Goal: Information Seeking & Learning: Stay updated

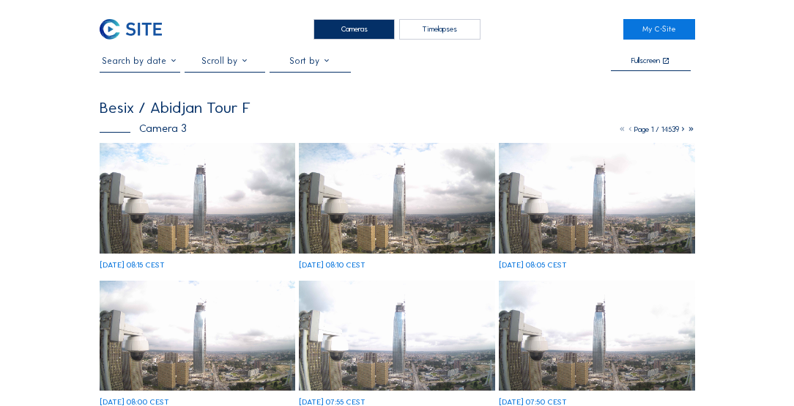
click at [350, 30] on div "Cameras" at bounding box center [354, 29] width 81 height 21
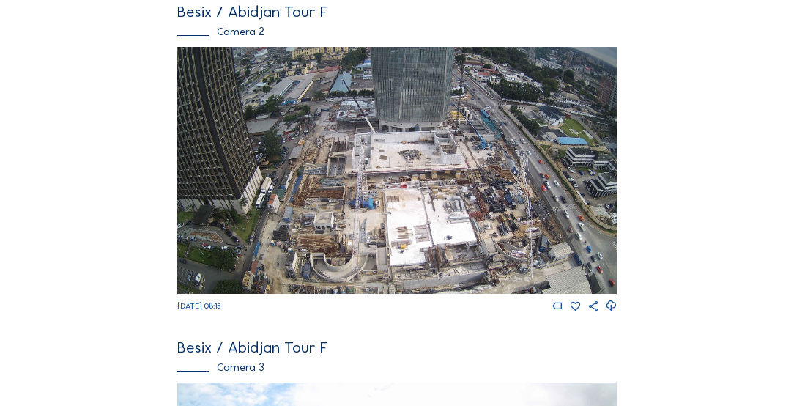
scroll to position [418, 0]
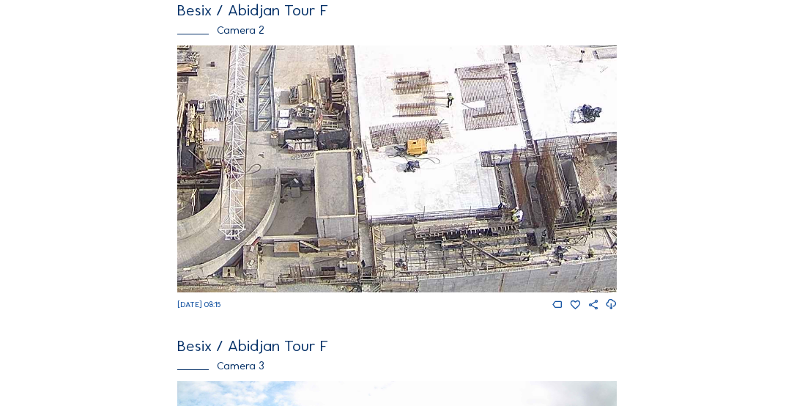
drag, startPoint x: 396, startPoint y: 252, endPoint x: 399, endPoint y: 179, distance: 73.4
click at [399, 179] on img at bounding box center [396, 168] width 439 height 247
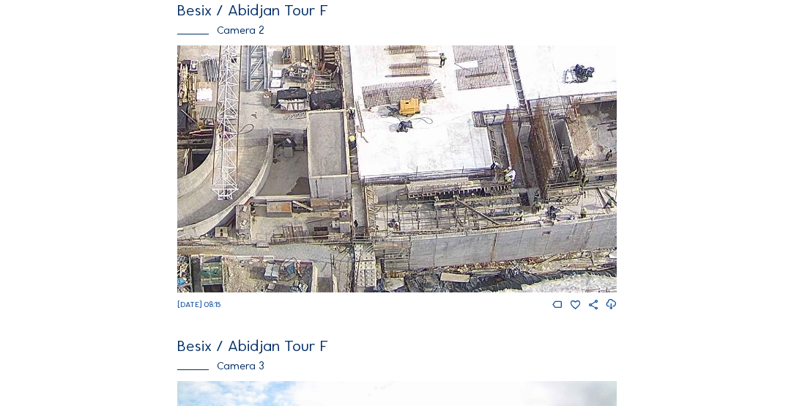
drag, startPoint x: 382, startPoint y: 226, endPoint x: 376, endPoint y: 173, distance: 53.8
click at [376, 173] on img at bounding box center [396, 168] width 439 height 247
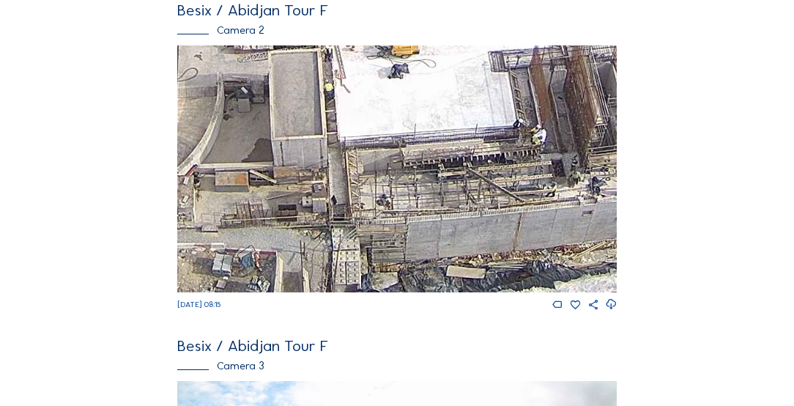
drag, startPoint x: 478, startPoint y: 252, endPoint x: 535, endPoint y: 224, distance: 63.6
click at [535, 224] on img at bounding box center [396, 168] width 439 height 247
drag, startPoint x: 380, startPoint y: 166, endPoint x: 468, endPoint y: 300, distance: 160.4
click at [473, 311] on div "[DATE] 08:15" at bounding box center [396, 178] width 439 height 266
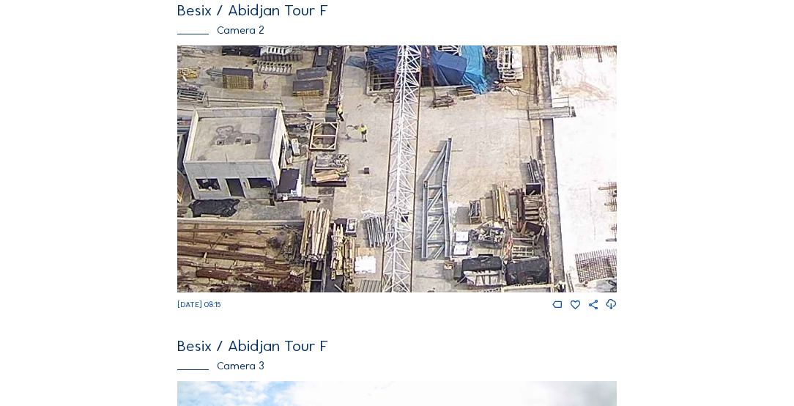
drag, startPoint x: 517, startPoint y: 268, endPoint x: 413, endPoint y: 157, distance: 151.9
click at [597, 311] on div "[DATE] 08:15" at bounding box center [396, 178] width 439 height 266
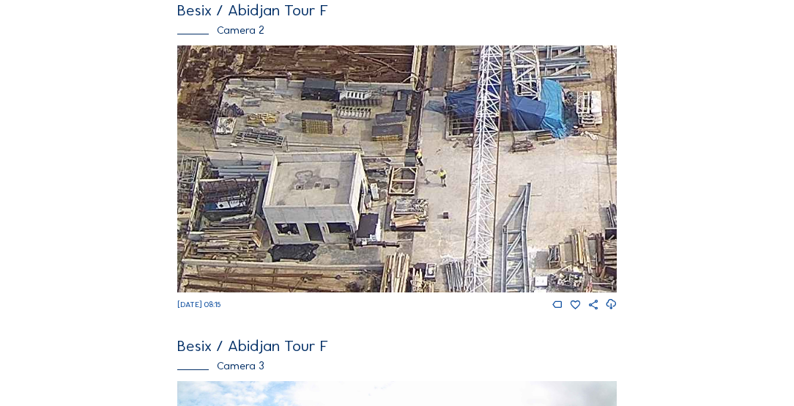
drag, startPoint x: 410, startPoint y: 315, endPoint x: 412, endPoint y: 306, distance: 9.6
click at [410, 329] on div "Besix / Abidjan Tour F Camera 1 [DATE] 08:15 Besix / Abidjan Tour F Camera 2 [D…" at bounding box center [396, 181] width 439 height 1030
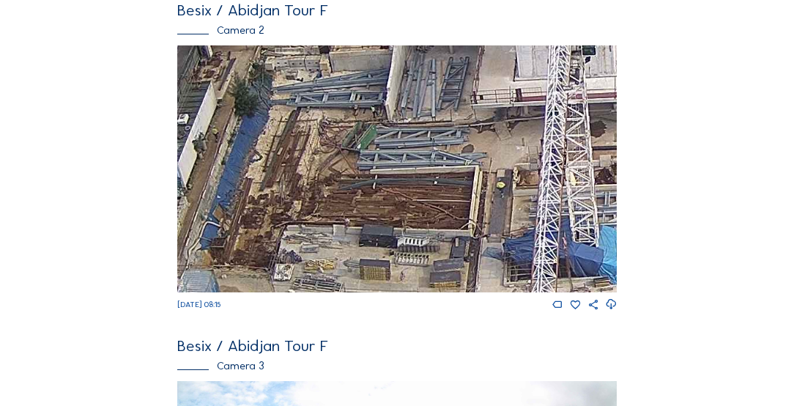
drag, startPoint x: 399, startPoint y: 193, endPoint x: 449, endPoint y: 160, distance: 60.2
click at [449, 160] on img at bounding box center [396, 168] width 439 height 247
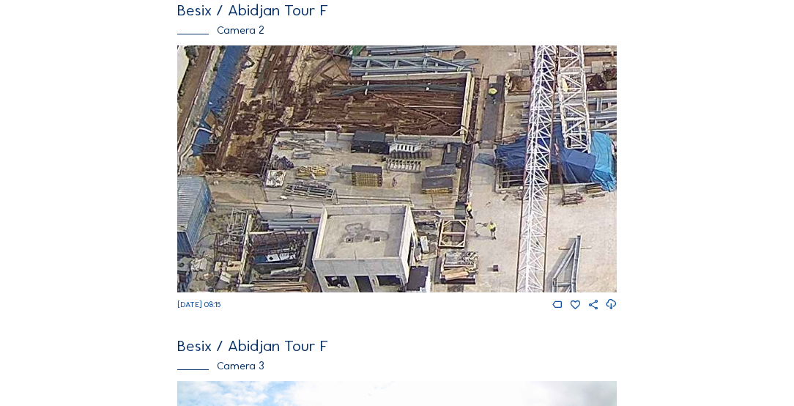
drag, startPoint x: 411, startPoint y: 233, endPoint x: 406, endPoint y: 159, distance: 74.2
click at [406, 159] on img at bounding box center [396, 168] width 439 height 247
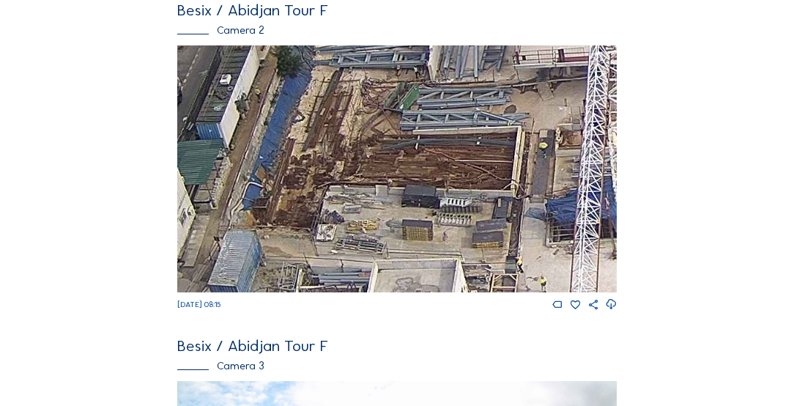
drag, startPoint x: 376, startPoint y: 202, endPoint x: 427, endPoint y: 267, distance: 82.0
click at [427, 271] on img at bounding box center [396, 168] width 439 height 247
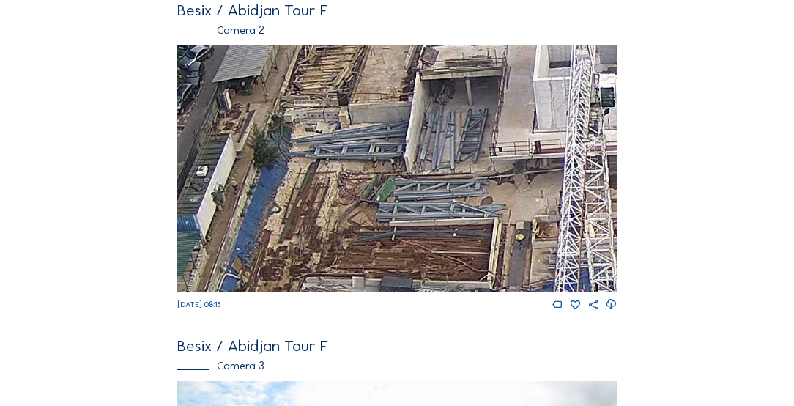
drag, startPoint x: 439, startPoint y: 191, endPoint x: 412, endPoint y: 279, distance: 92.7
click at [412, 279] on img at bounding box center [396, 168] width 439 height 247
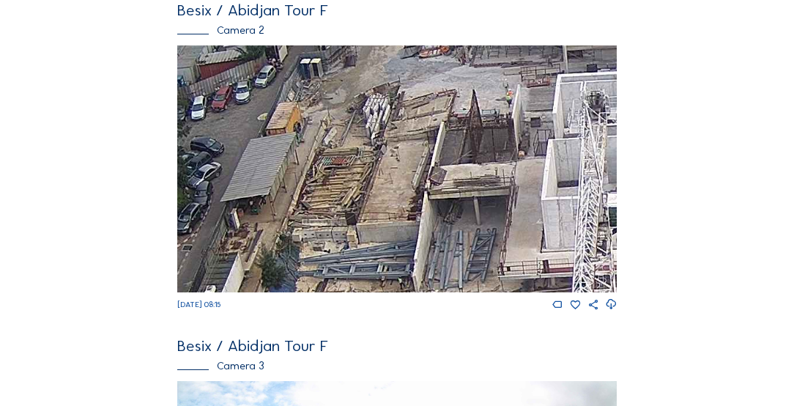
drag, startPoint x: 429, startPoint y: 193, endPoint x: 440, endPoint y: 300, distance: 108.3
click at [440, 300] on div "[DATE] 08:15" at bounding box center [396, 178] width 439 height 266
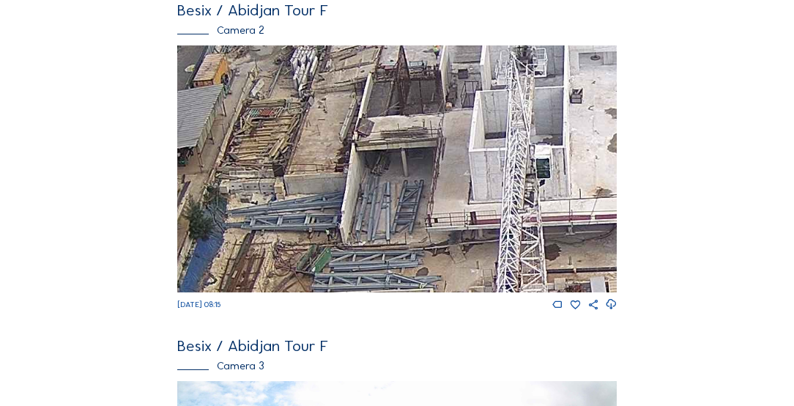
drag, startPoint x: 546, startPoint y: 194, endPoint x: 476, endPoint y: 130, distance: 95.4
click at [476, 130] on img at bounding box center [396, 168] width 439 height 247
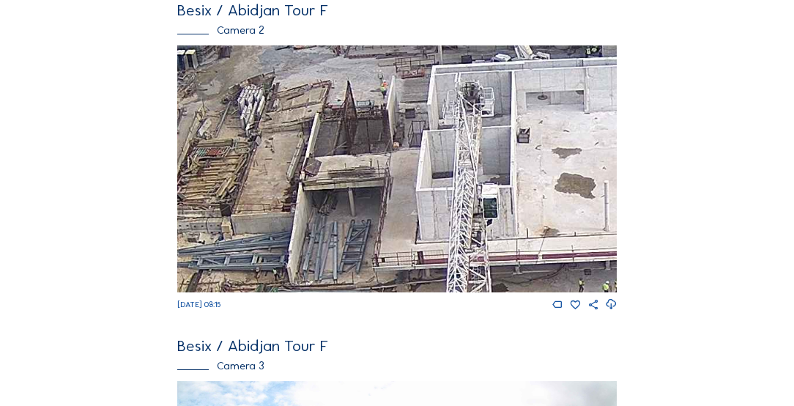
drag, startPoint x: 405, startPoint y: 156, endPoint x: 277, endPoint y: 144, distance: 128.8
click at [358, 194] on img at bounding box center [396, 168] width 439 height 247
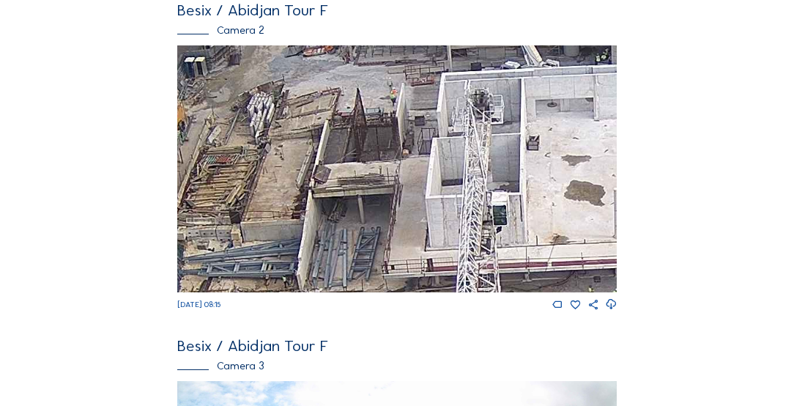
drag, startPoint x: 520, startPoint y: 163, endPoint x: 524, endPoint y: 170, distance: 7.5
click at [524, 171] on img at bounding box center [396, 168] width 439 height 247
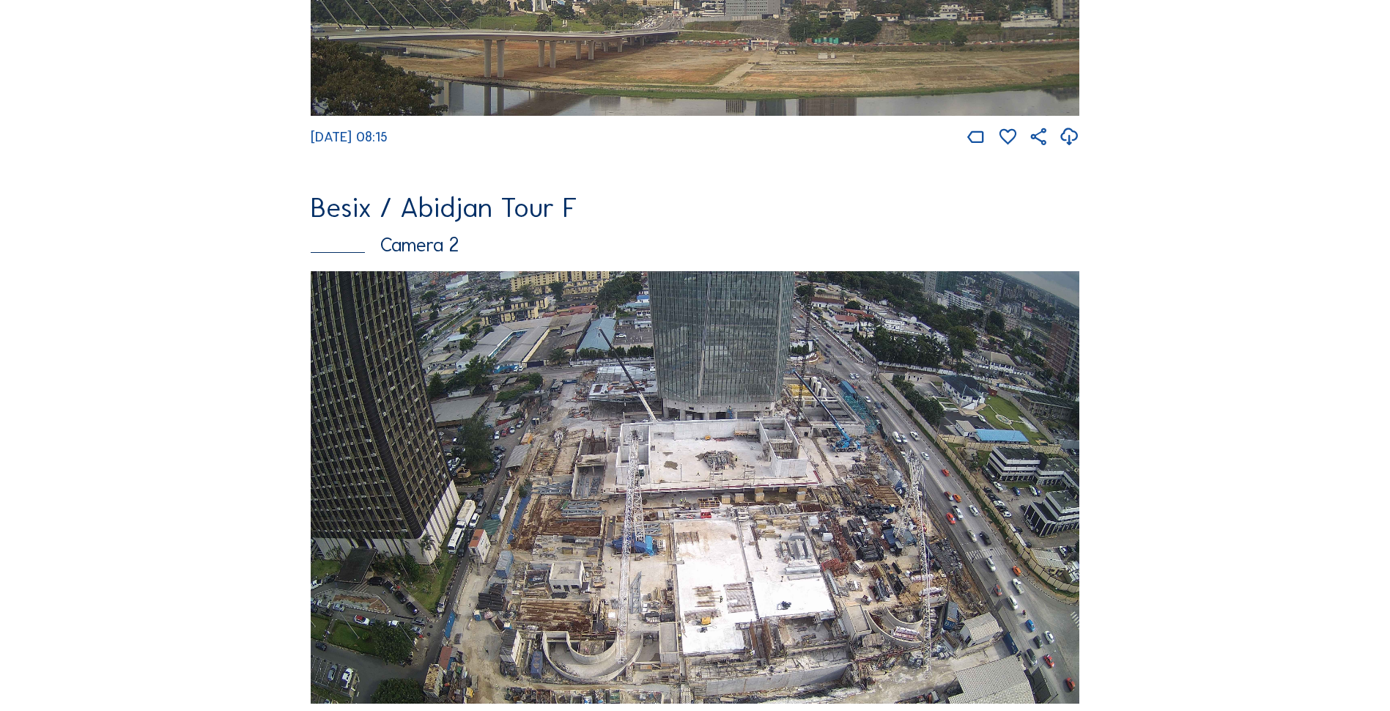
scroll to position [638, 0]
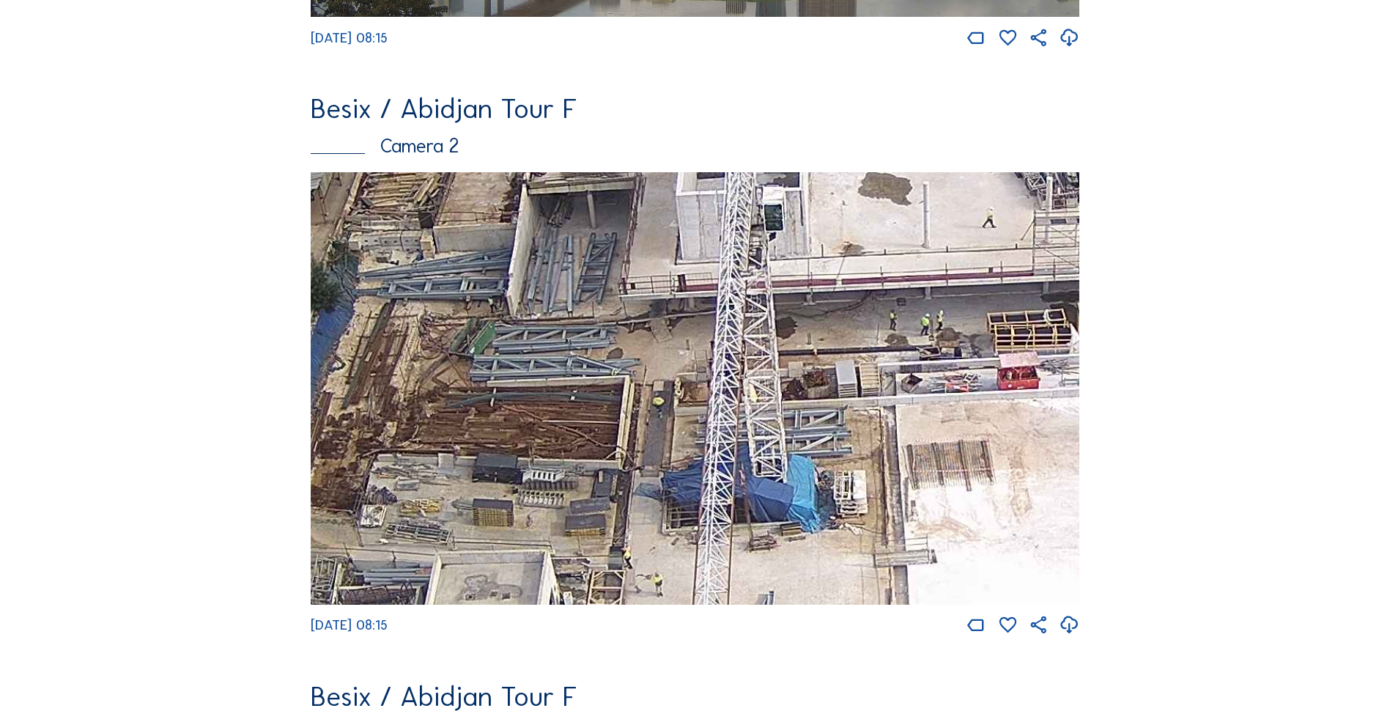
drag, startPoint x: 686, startPoint y: 290, endPoint x: 682, endPoint y: 383, distance: 93.2
click at [674, 405] on img at bounding box center [695, 388] width 769 height 432
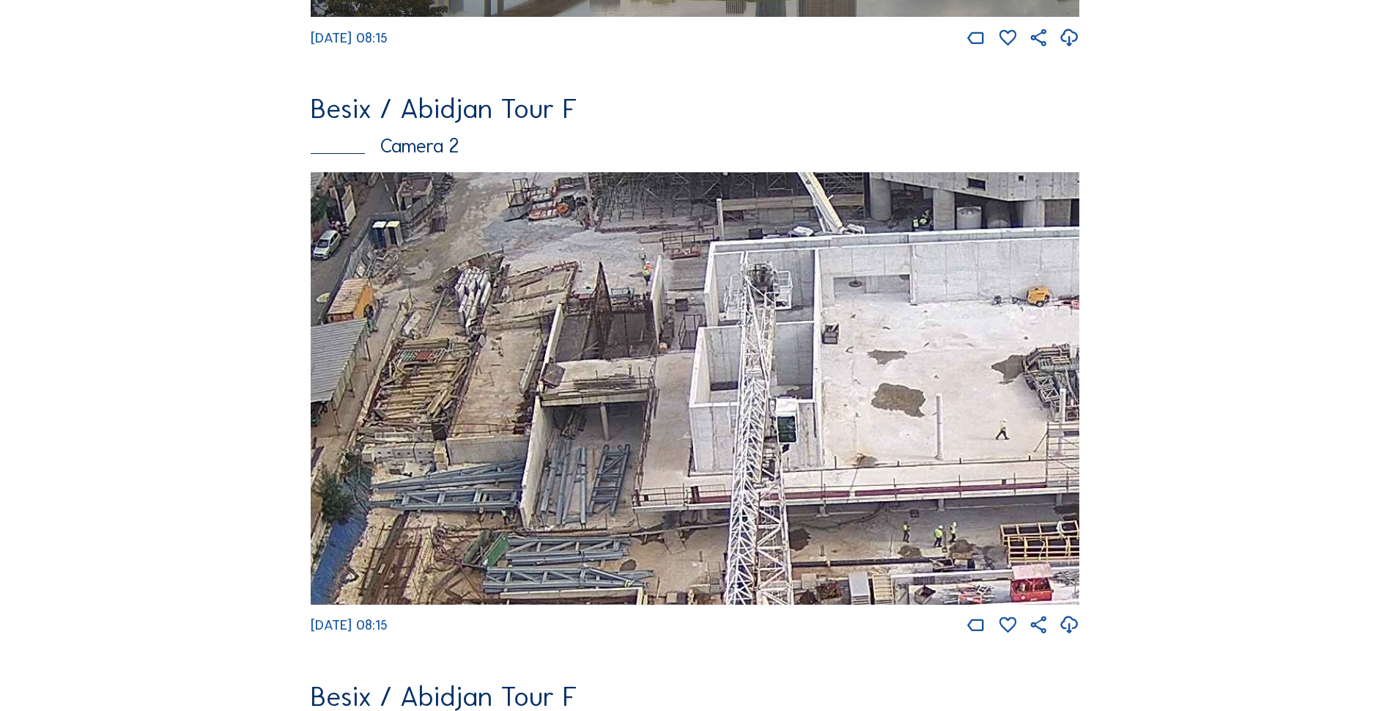
drag, startPoint x: 720, startPoint y: 270, endPoint x: 729, endPoint y: 482, distance: 211.2
click at [730, 405] on img at bounding box center [695, 388] width 769 height 432
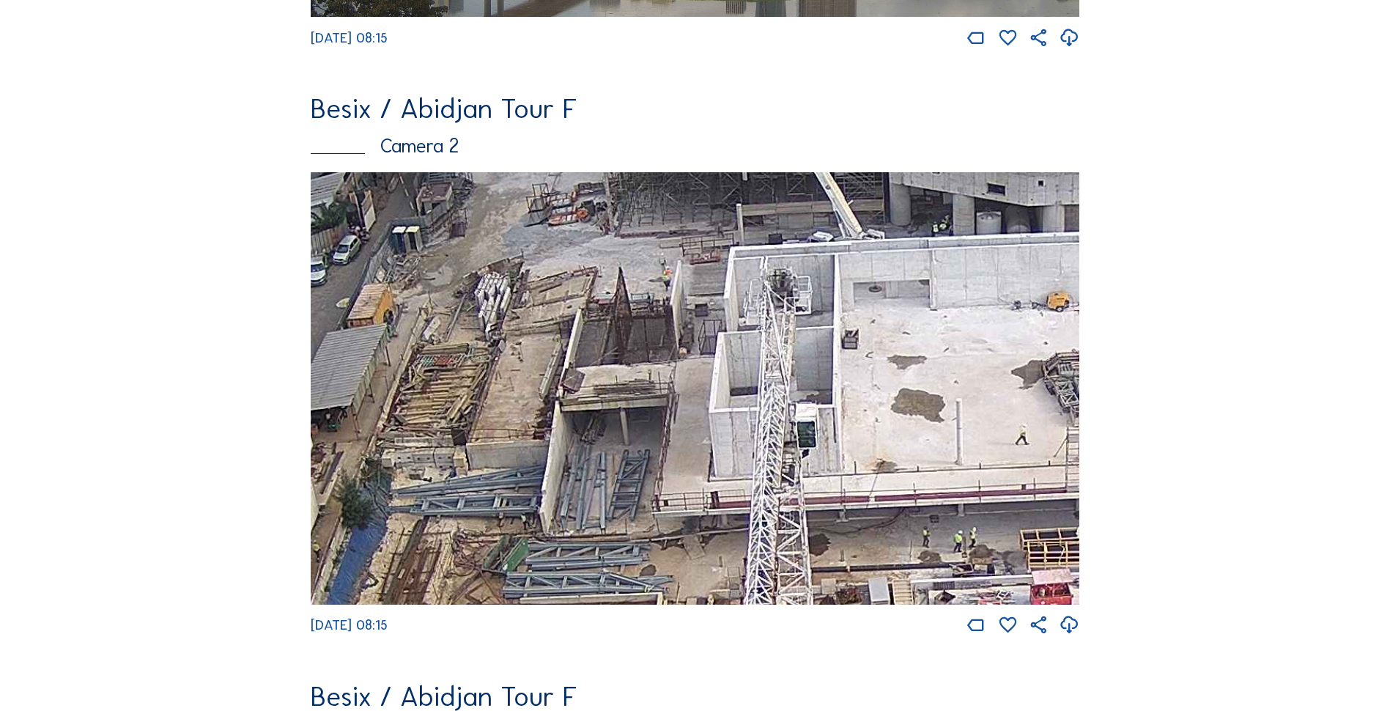
drag, startPoint x: 718, startPoint y: 366, endPoint x: 740, endPoint y: 353, distance: 25.6
click at [740, 353] on img at bounding box center [695, 388] width 769 height 432
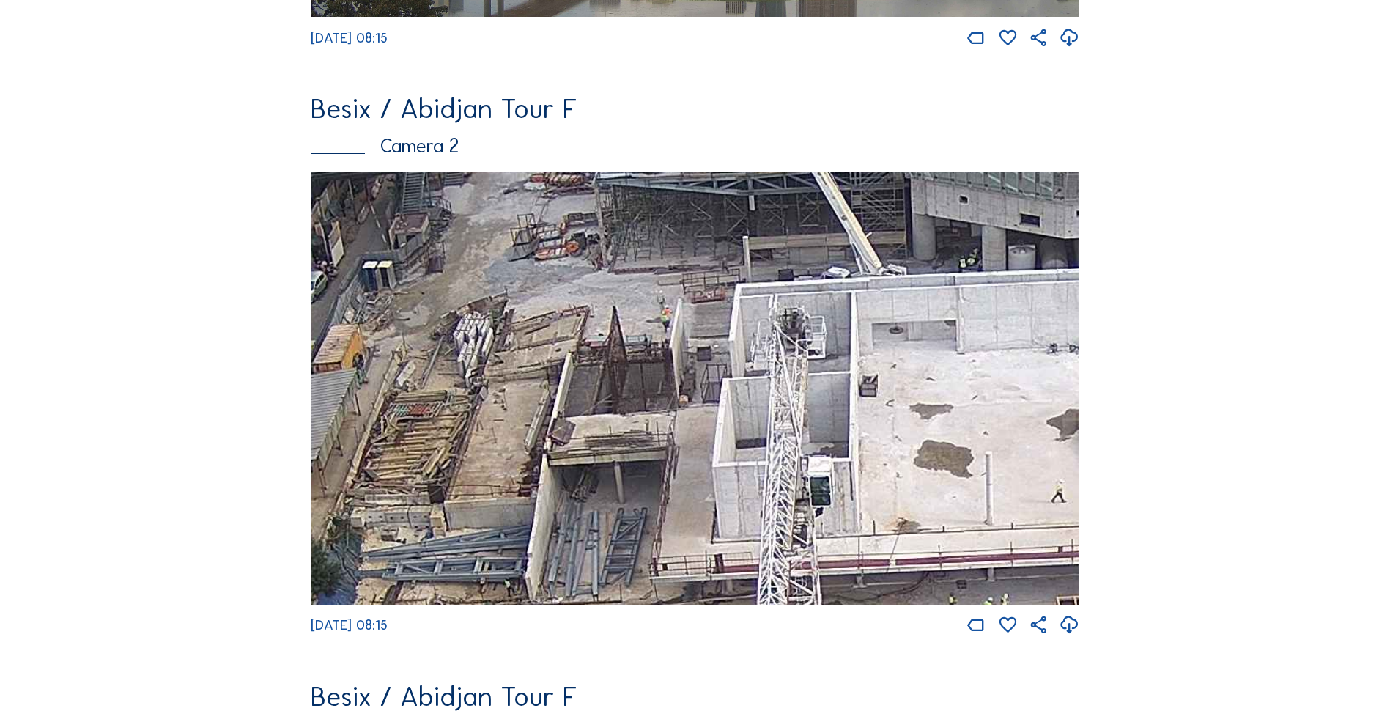
drag, startPoint x: 644, startPoint y: 342, endPoint x: 637, endPoint y: 388, distance: 47.4
click at [637, 388] on img at bounding box center [695, 388] width 769 height 432
